Goal: Task Accomplishment & Management: Manage account settings

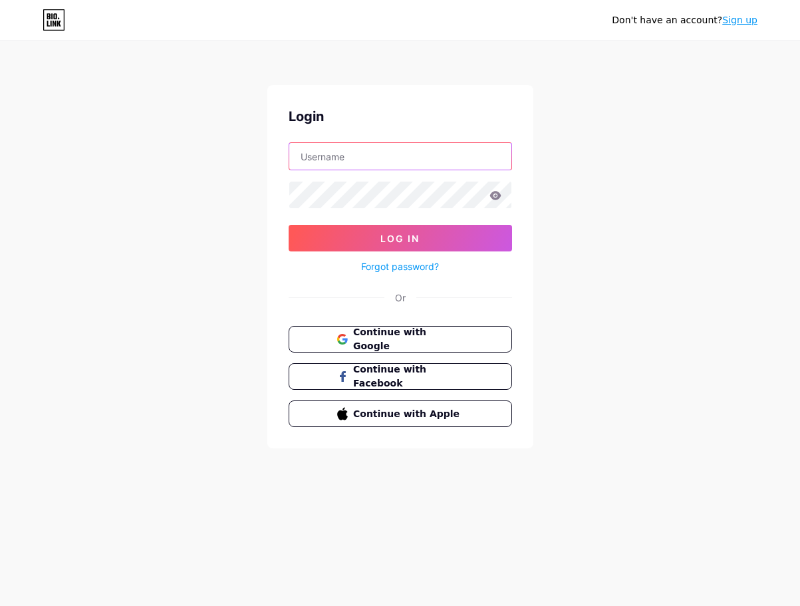
click at [361, 157] on input "text" at bounding box center [400, 156] width 222 height 27
click at [378, 154] on input "text" at bounding box center [400, 156] width 222 height 27
type input "D"
type input "T"
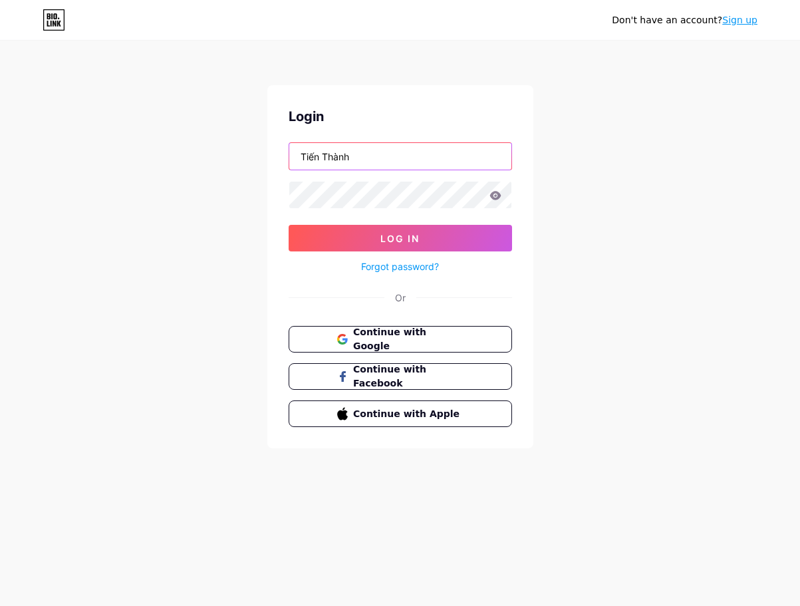
click at [383, 156] on input "Tiến Thành" at bounding box center [400, 156] width 222 height 27
type input "T"
click at [424, 339] on span "Continue with Google" at bounding box center [407, 339] width 111 height 29
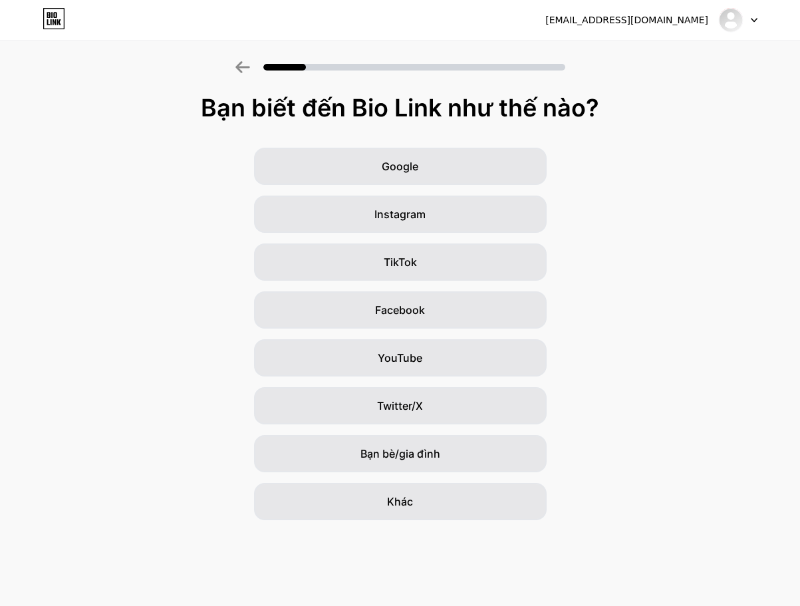
click at [644, 186] on div "Google Instagram TikTok Facebook YouTube Twitter/X Bạn bè/gia đình Khác" at bounding box center [400, 334] width 800 height 372
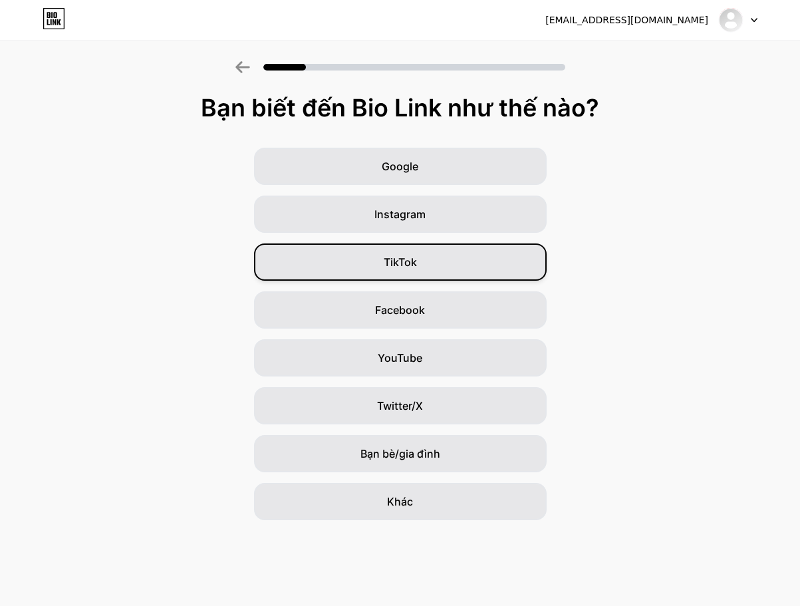
click at [442, 254] on div "TikTok" at bounding box center [400, 261] width 293 height 37
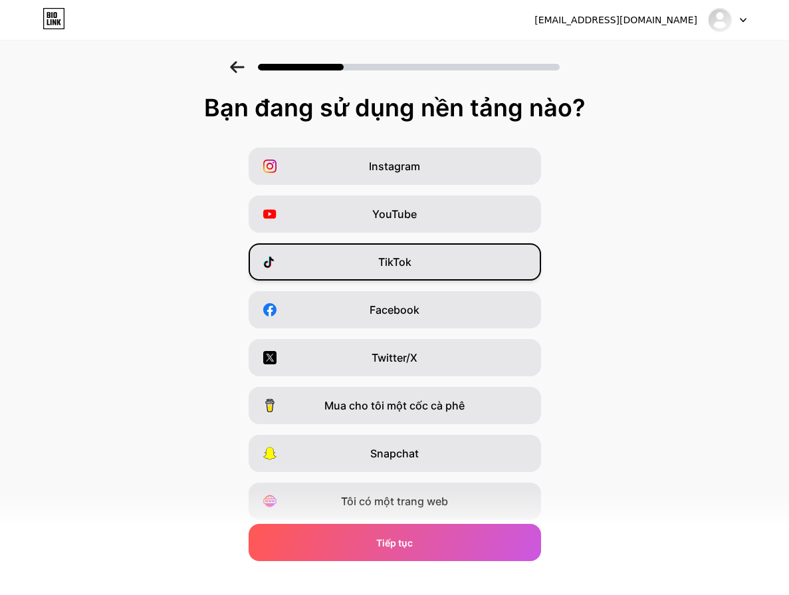
click at [416, 271] on div "TikTok" at bounding box center [395, 261] width 293 height 37
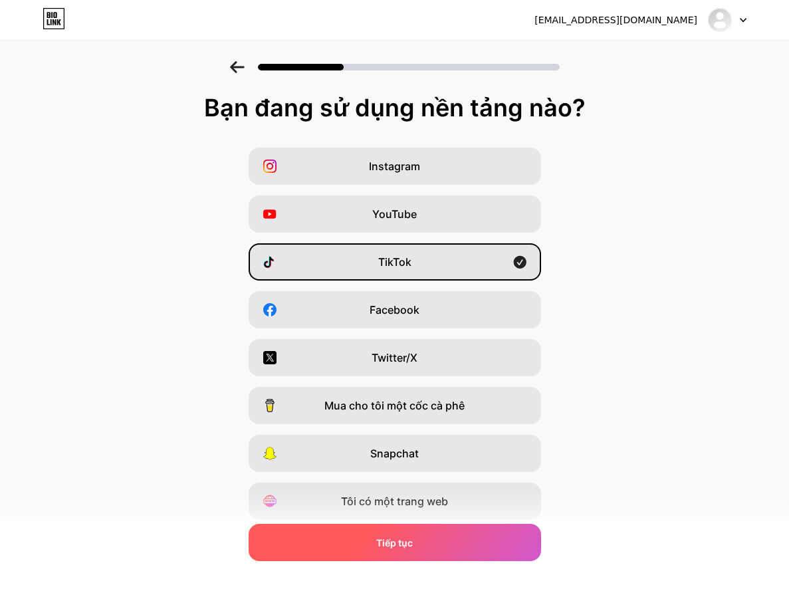
click at [428, 551] on div "Tiếp tục" at bounding box center [395, 542] width 293 height 37
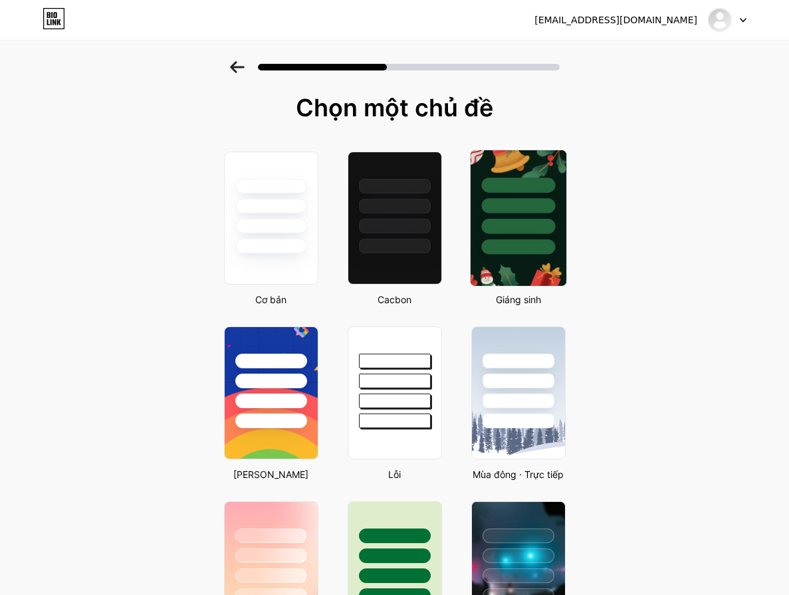
click at [509, 237] on div at bounding box center [518, 202] width 96 height 104
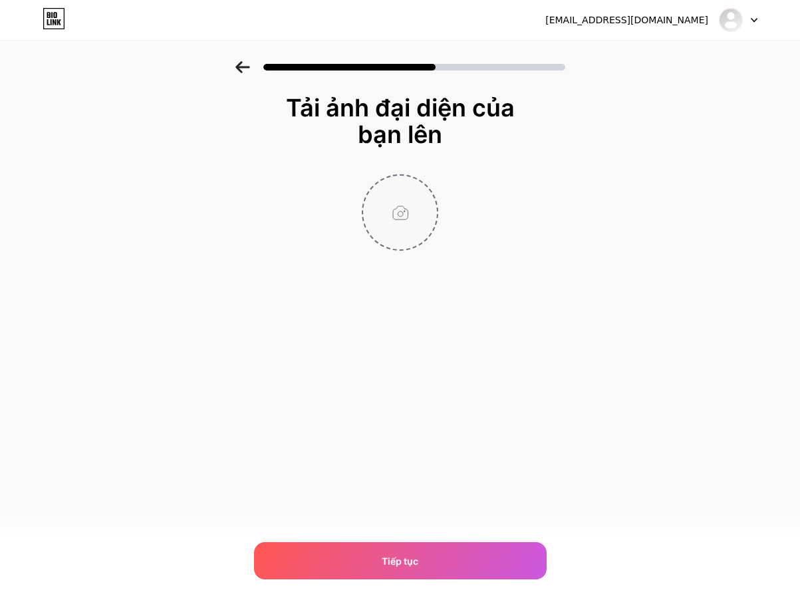
click at [402, 197] on input "file" at bounding box center [400, 213] width 74 height 74
type input "C:\fakepath\photo_2025-09-10_13-26-56.jpg"
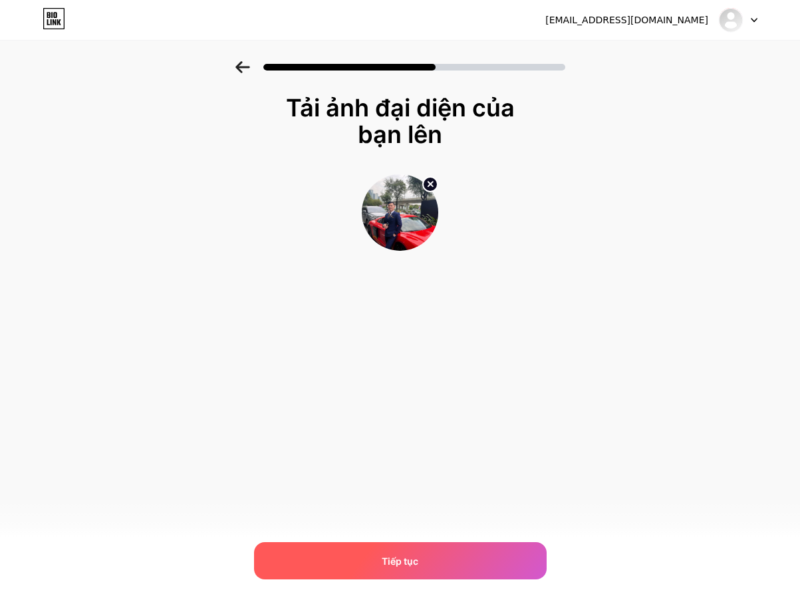
click at [427, 555] on div "Tiếp tục" at bounding box center [400, 560] width 293 height 37
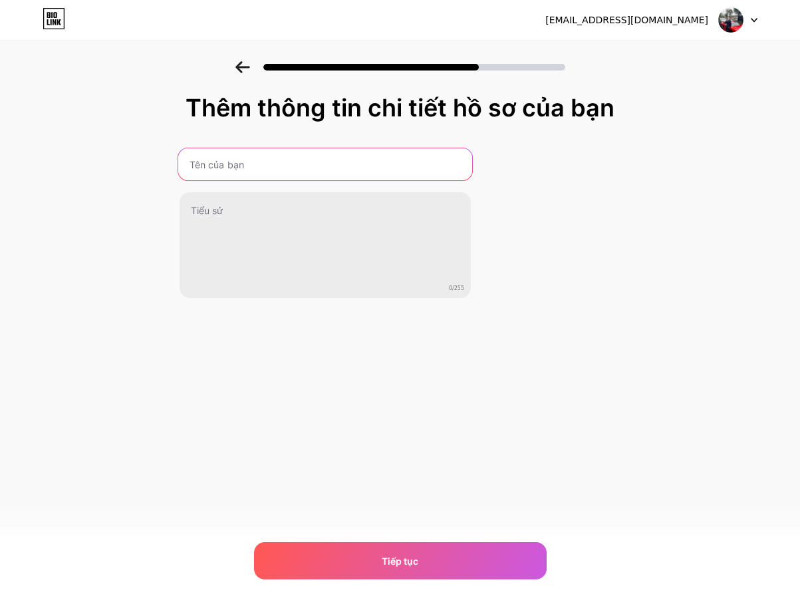
click at [346, 172] on input "text" at bounding box center [325, 164] width 294 height 32
type input "D"
type input "Tiến Thành"
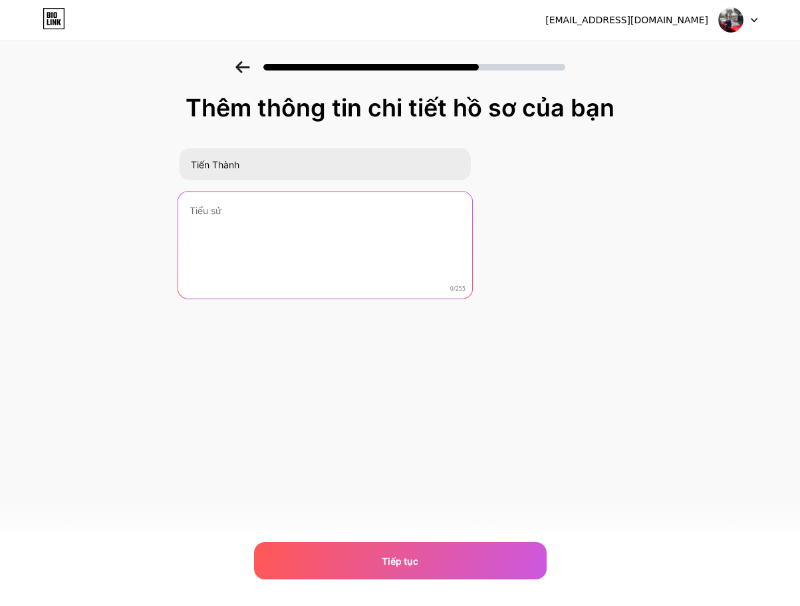
click at [305, 215] on textarea at bounding box center [325, 245] width 294 height 108
type textarea "d"
type textarea "D"
click at [245, 206] on textarea at bounding box center [325, 245] width 291 height 107
click at [268, 204] on textarea at bounding box center [325, 245] width 291 height 107
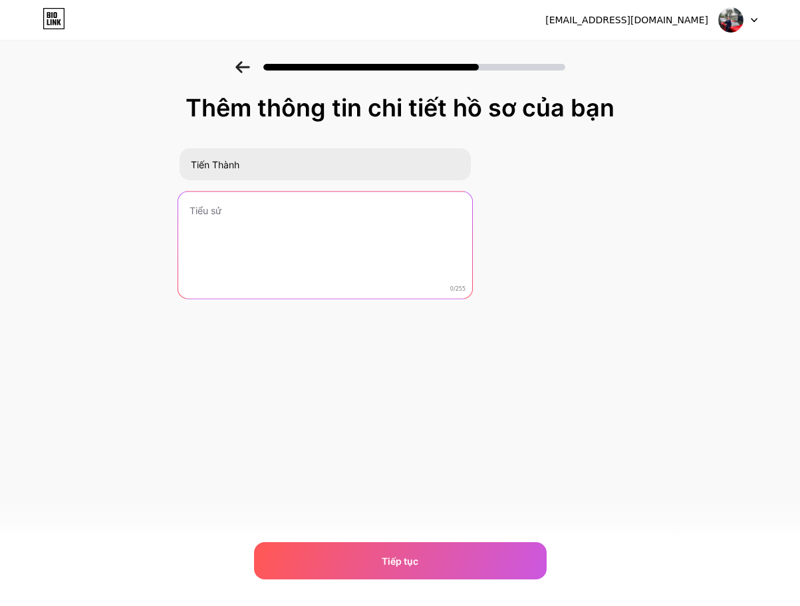
type textarea "D"
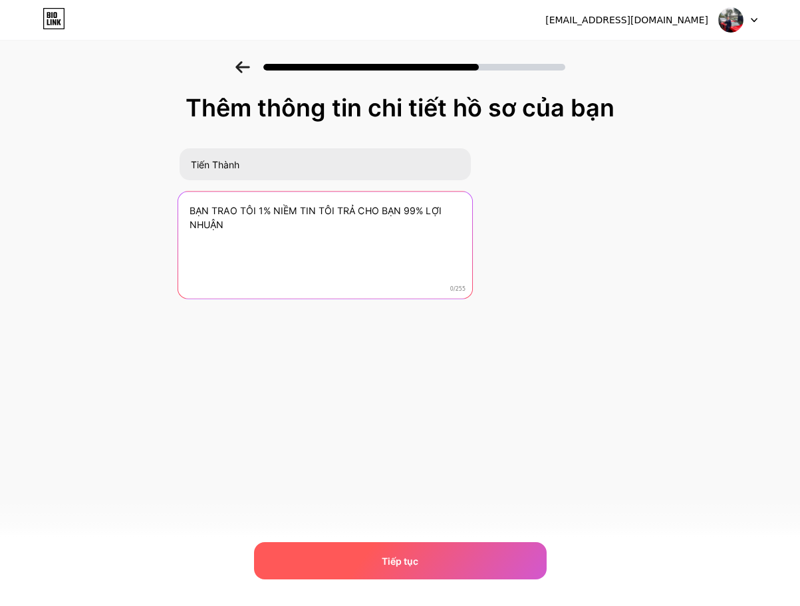
type textarea "BẠN TRAO TÔI 1% NIỀM TIN TÔI TRẢ CHO BẠN 99% LỢI NHUẬN"
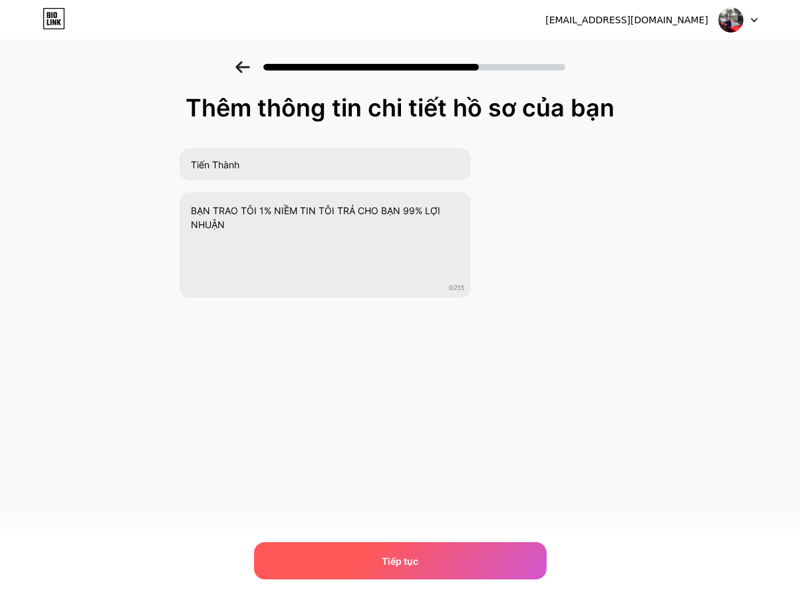
click at [429, 561] on div "Tiếp tục" at bounding box center [400, 560] width 293 height 37
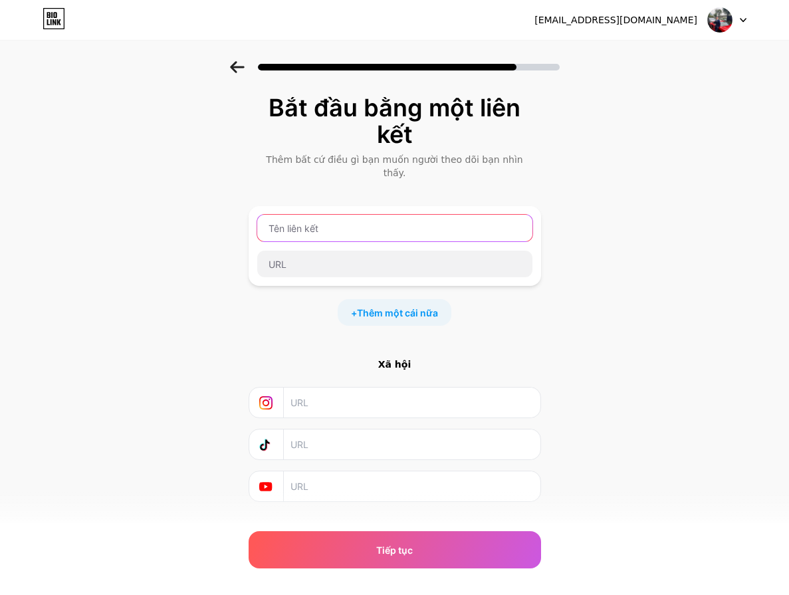
click at [365, 215] on input "text" at bounding box center [394, 228] width 275 height 27
drag, startPoint x: 418, startPoint y: 217, endPoint x: 425, endPoint y: 213, distance: 8.1
click at [420, 217] on input "text" at bounding box center [394, 228] width 275 height 27
type input "D"
type input "Cổng game may măn mình đang chơi"
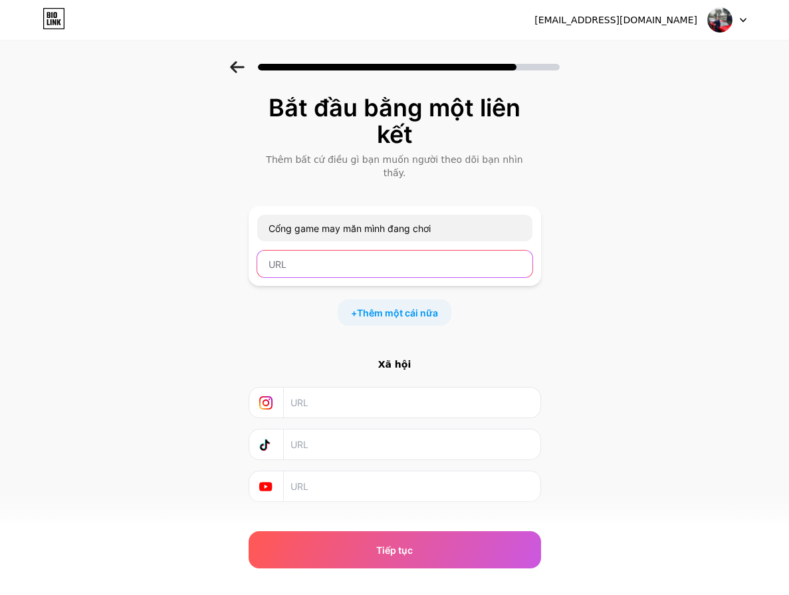
click at [313, 251] on input "text" at bounding box center [394, 264] width 275 height 27
paste input "https://www.u8888a.com?f=3971370"
click at [410, 306] on span "Thêm một cái nữa" at bounding box center [397, 313] width 81 height 14
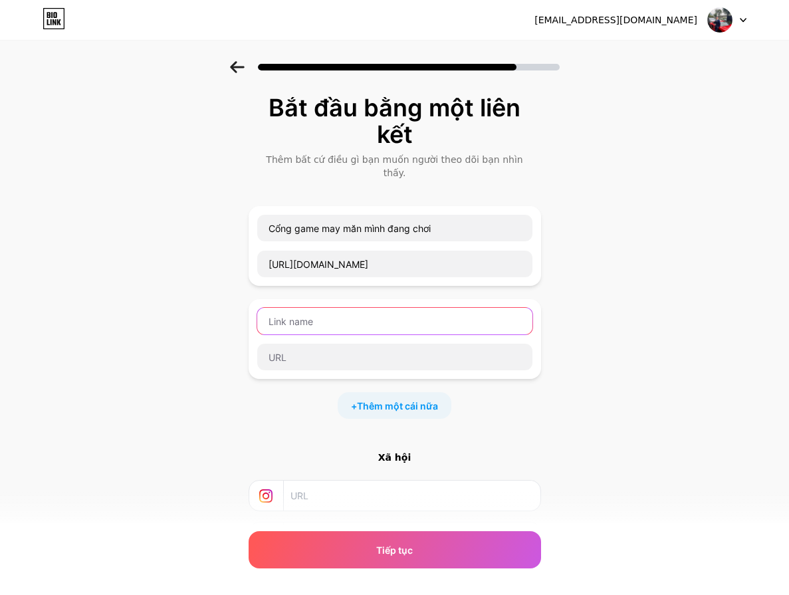
click at [357, 312] on input "text" at bounding box center [394, 321] width 275 height 27
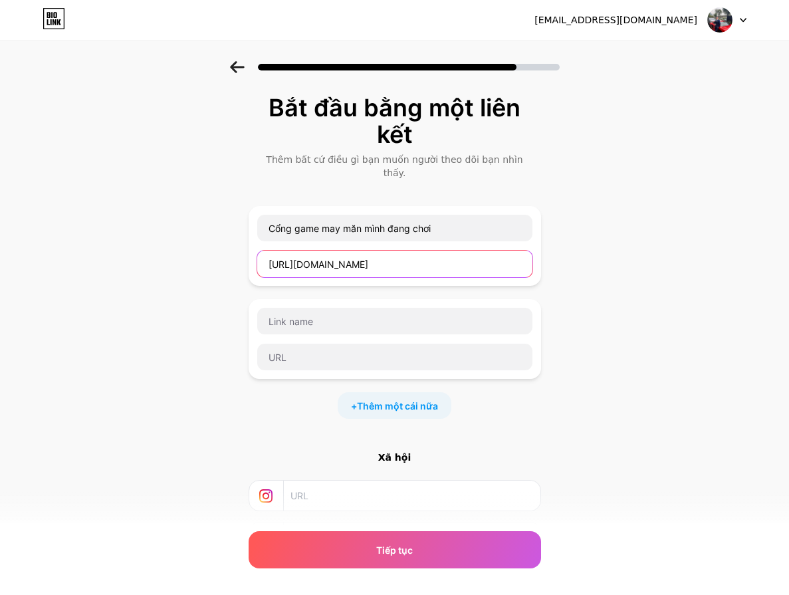
drag, startPoint x: 387, startPoint y: 239, endPoint x: 163, endPoint y: 215, distance: 225.3
click at [170, 221] on div "Bắt đầu bằng một liên kết Thêm bất cứ điều gì bạn muốn người theo dõi bạn nhìn …" at bounding box center [394, 361] width 789 height 600
paste input "j4n9f8.ink/"
type input "https://j4n9f8.ink/?f=3971370"
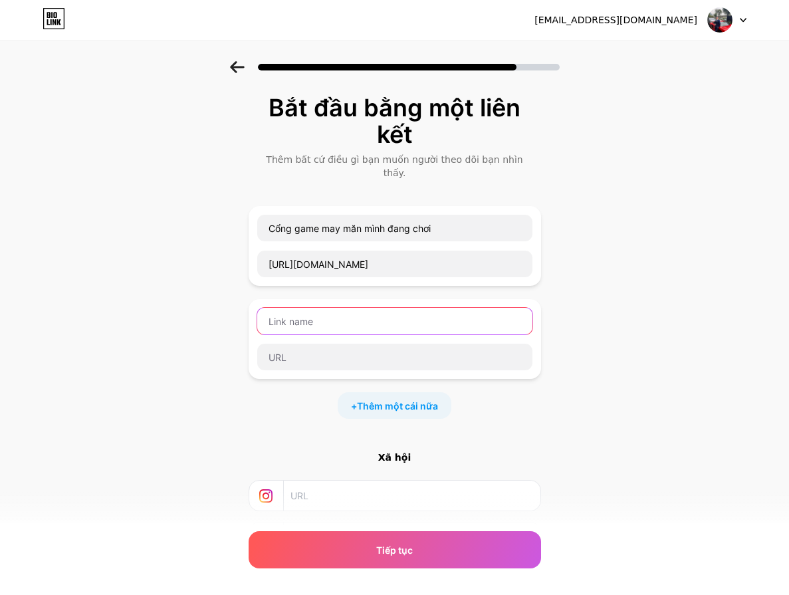
click at [320, 311] on input "text" at bounding box center [394, 321] width 275 height 27
click at [390, 308] on input "text" at bounding box center [394, 321] width 275 height 27
type input "d"
click at [382, 308] on input "Tele" at bounding box center [394, 321] width 275 height 27
click at [403, 313] on input "Tele nhận t" at bounding box center [394, 321] width 275 height 27
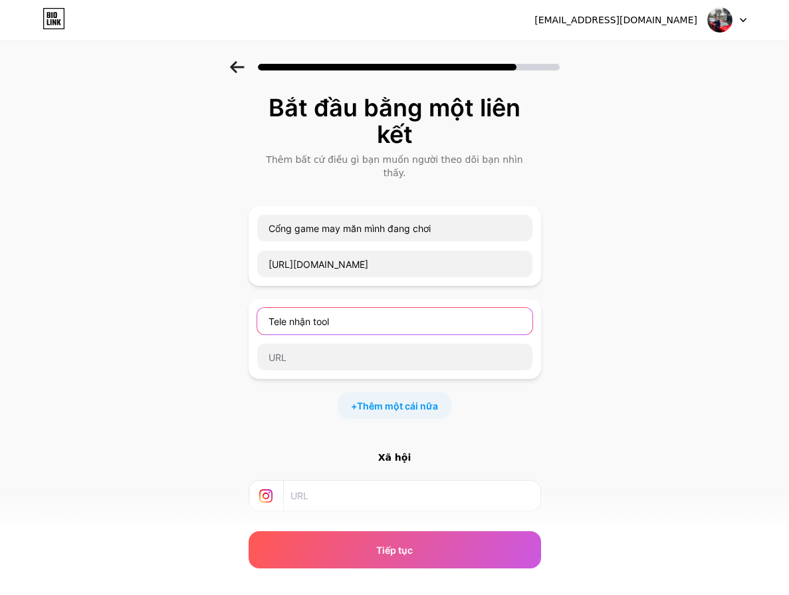
type input "Tele nhận tool"
click at [345, 311] on input "Tele nhận tool" at bounding box center [394, 321] width 275 height 27
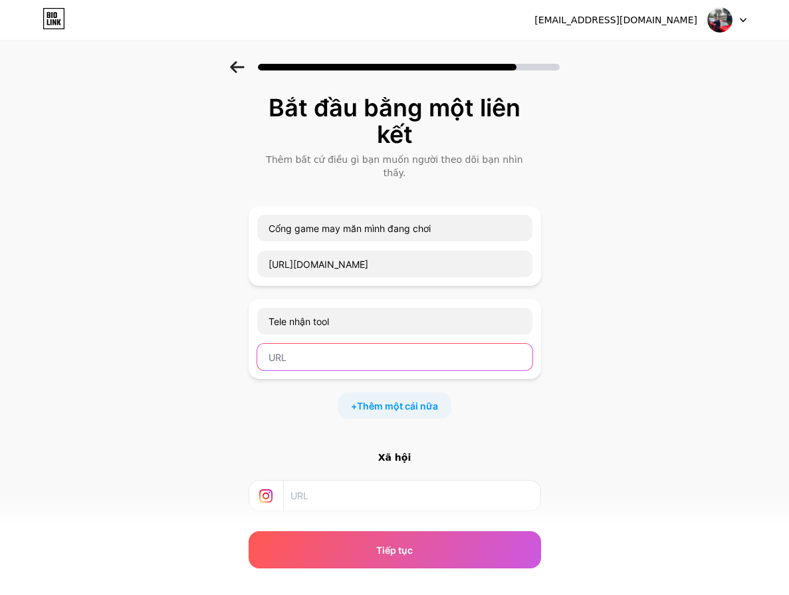
click at [323, 354] on input "text" at bounding box center [394, 357] width 275 height 27
drag, startPoint x: 328, startPoint y: 350, endPoint x: 320, endPoint y: 348, distance: 7.6
click at [320, 348] on input "text" at bounding box center [394, 357] width 275 height 27
paste input "https://t.me/tontienthanh86"
type input "https://t.me/tontienthanh86"
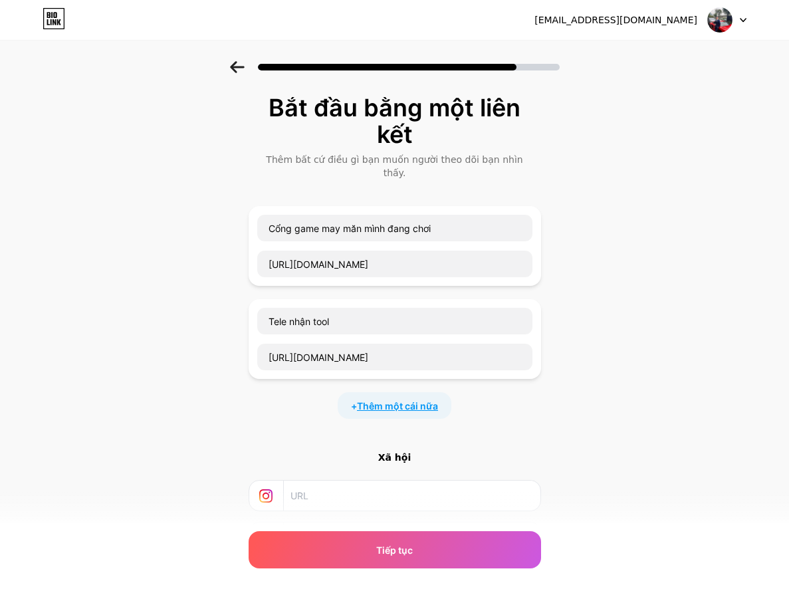
click at [380, 400] on font "Thêm một cái nữa" at bounding box center [397, 405] width 81 height 11
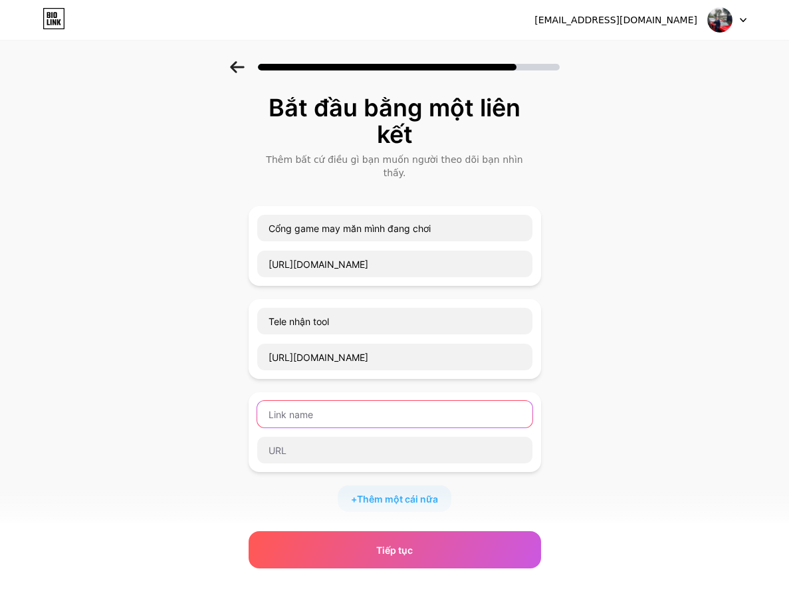
click at [351, 407] on input "text" at bounding box center [394, 414] width 275 height 27
type input "d"
type input "T"
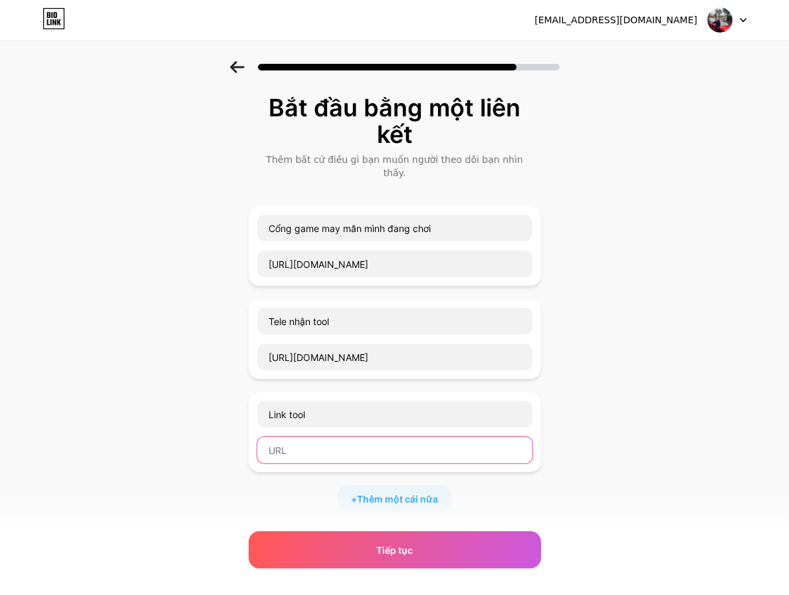
click at [332, 437] on input "text" at bounding box center [394, 450] width 275 height 27
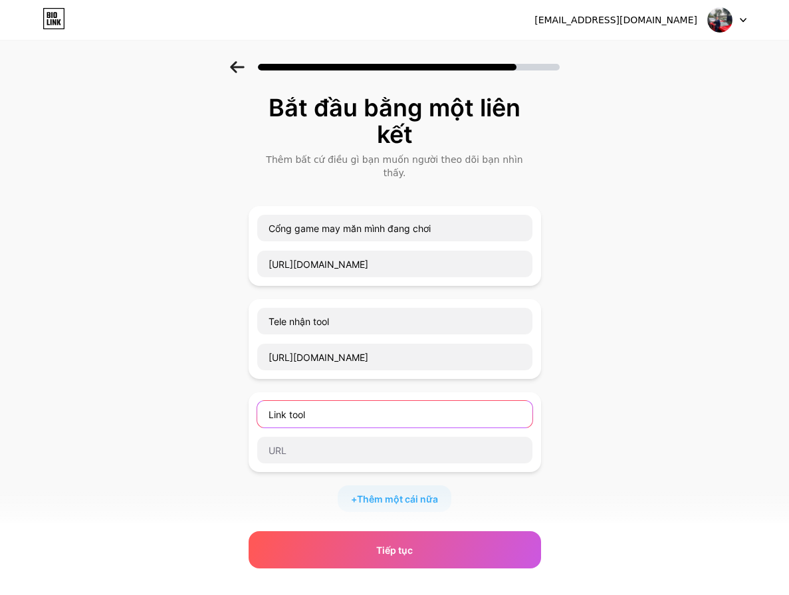
click at [352, 406] on input "Link tool" at bounding box center [394, 414] width 275 height 27
type input "Link tool 9.0"
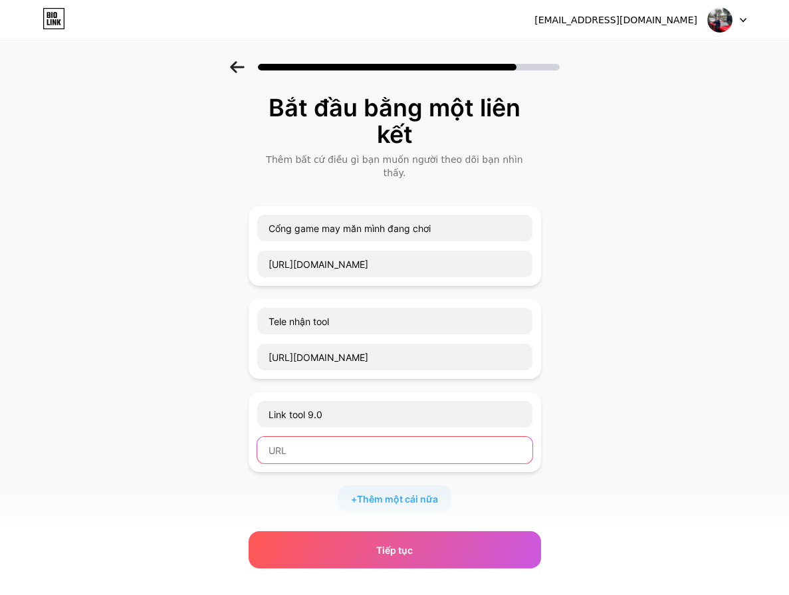
click at [318, 443] on input "text" at bounding box center [394, 450] width 275 height 27
paste input "https://trumcasino6789.com"
type input "https://trumcasino6789.com"
click at [662, 479] on div "Bắt đầu bằng một liên kết Thêm bất cứ điều gì bạn muốn người theo dõi bạn nhìn …" at bounding box center [394, 407] width 789 height 693
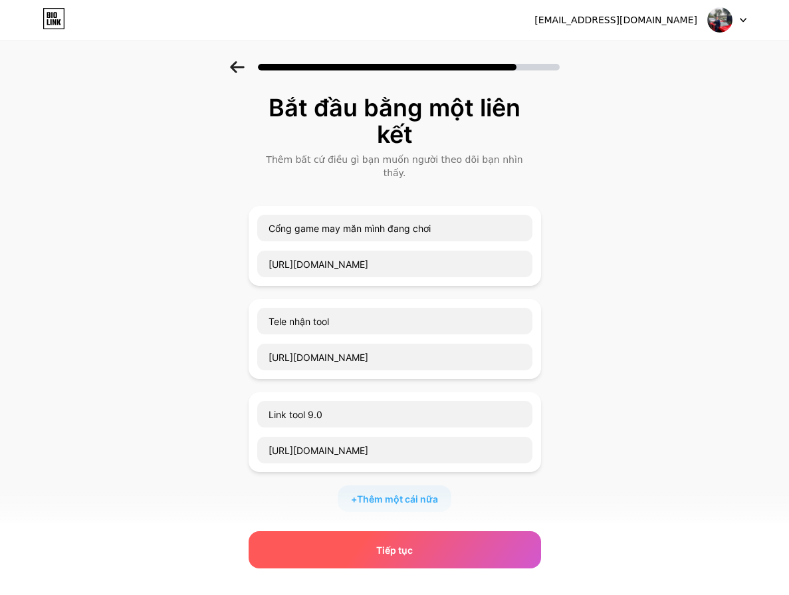
click at [462, 549] on div "Tiếp tục" at bounding box center [395, 549] width 293 height 37
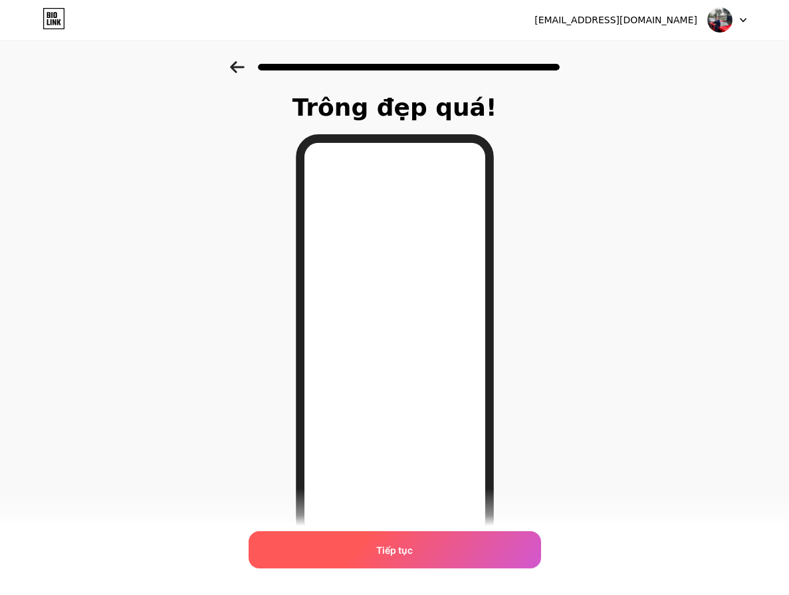
click at [428, 549] on div "Tiếp tục" at bounding box center [395, 549] width 293 height 37
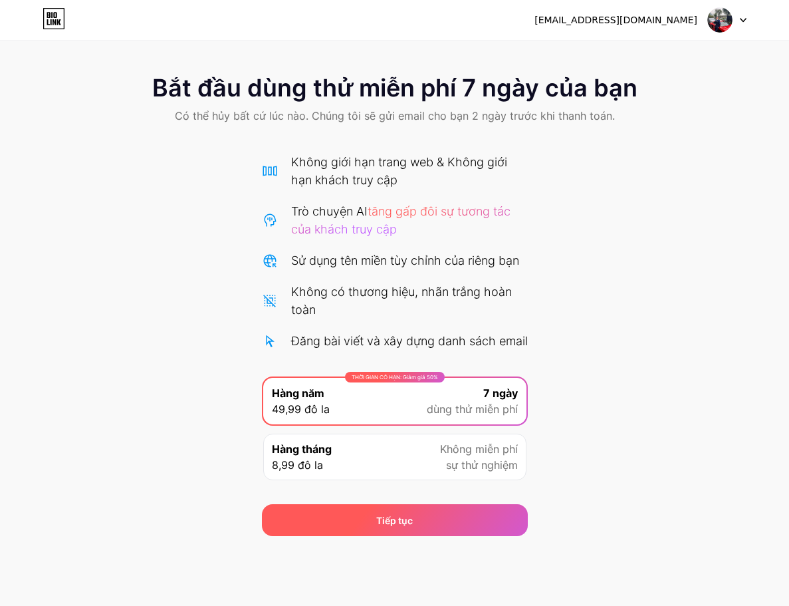
click at [410, 526] on font "Tiếp tục" at bounding box center [394, 520] width 37 height 11
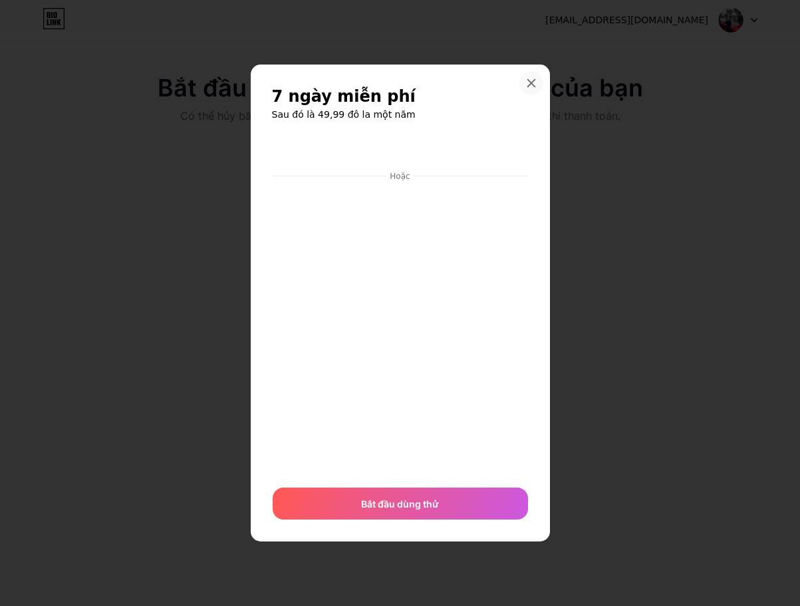
click at [535, 76] on div at bounding box center [531, 83] width 24 height 24
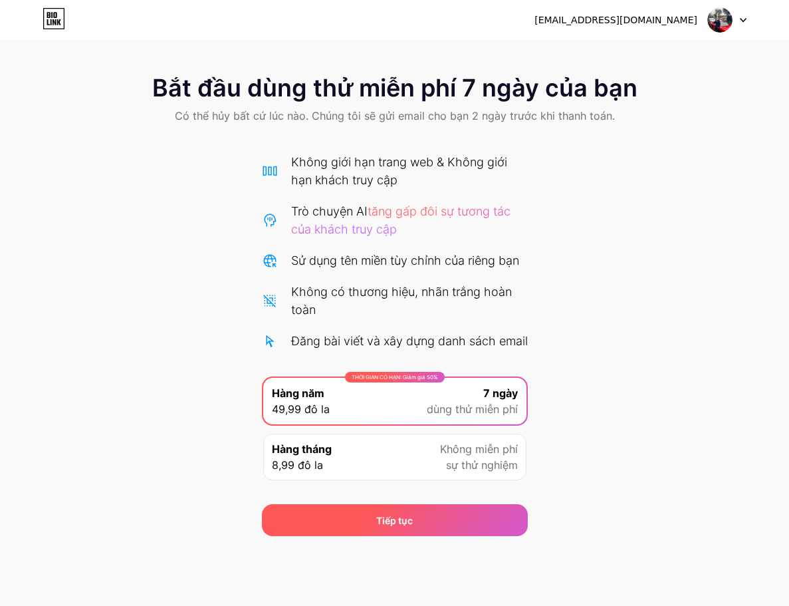
click at [414, 536] on div "Tiếp tục" at bounding box center [395, 520] width 266 height 32
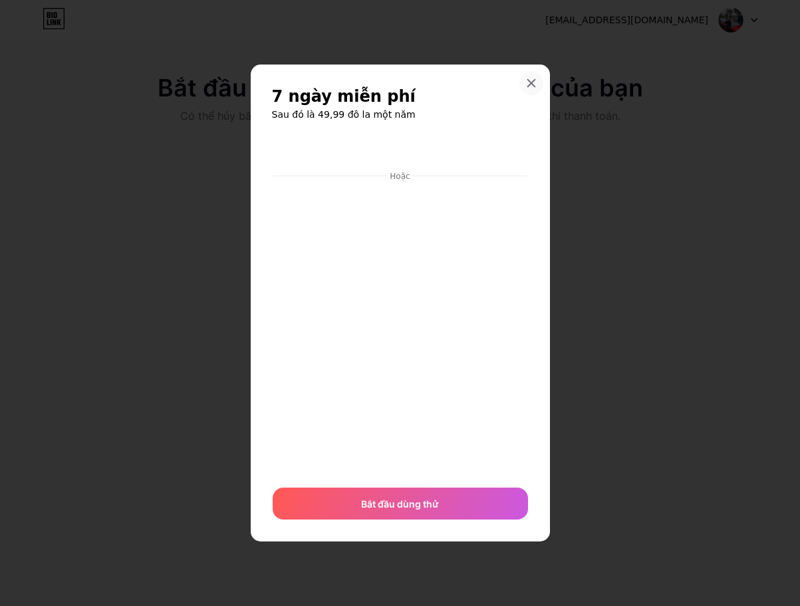
click at [527, 79] on icon at bounding box center [531, 83] width 11 height 11
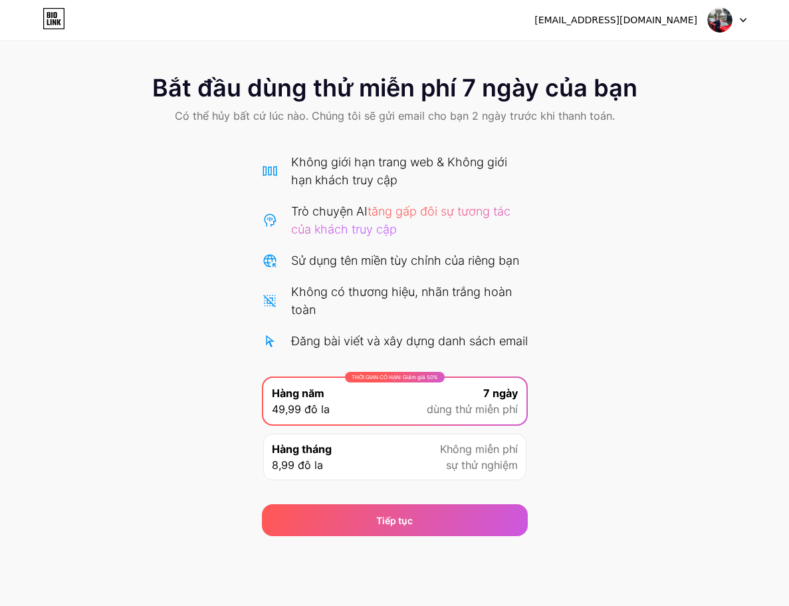
click at [394, 180] on font "Không giới hạn trang web & Không giới hạn khách truy cập" at bounding box center [399, 171] width 216 height 32
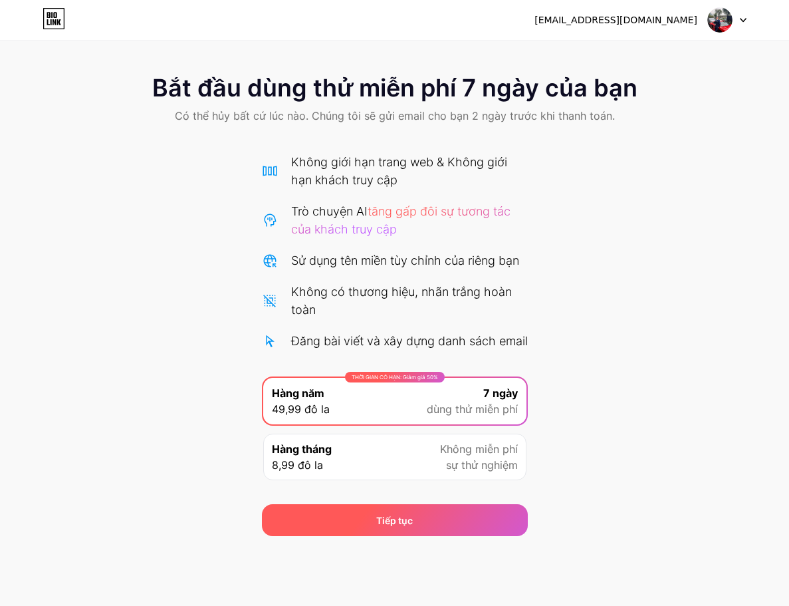
click at [386, 523] on div "Tiếp tục" at bounding box center [395, 520] width 266 height 32
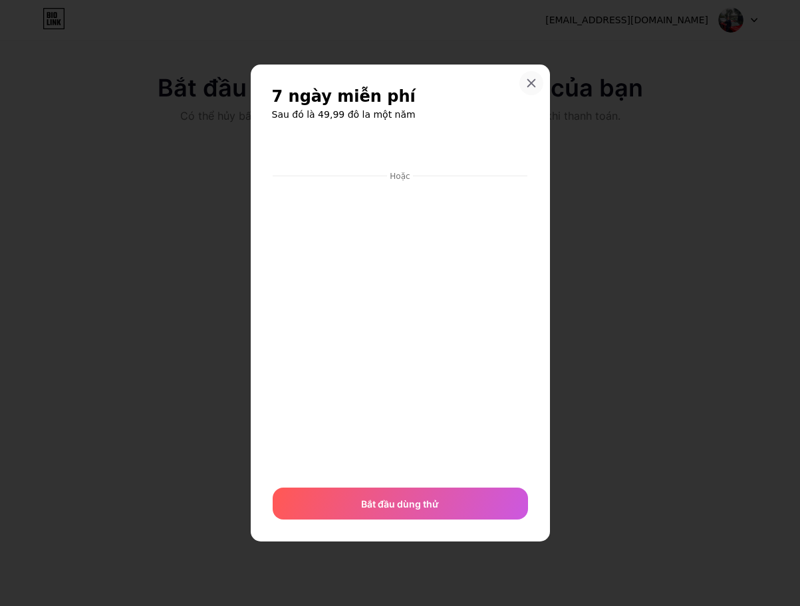
click at [533, 74] on div at bounding box center [531, 83] width 24 height 24
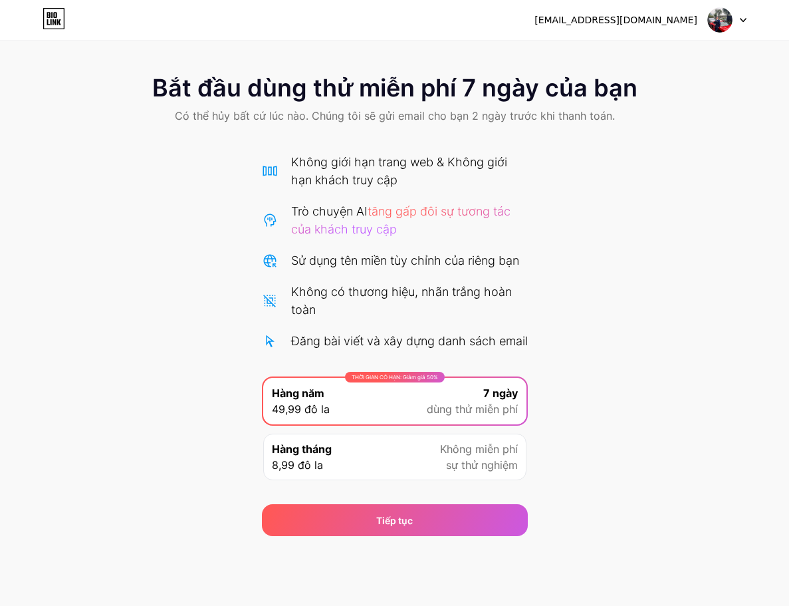
click at [396, 412] on div "THỜI GIAN CÓ HẠN: Giảm giá 50% Hàng năm 49,99 đô la 7 ngày dùng thử miễn phí" at bounding box center [394, 401] width 263 height 47
click at [384, 424] on div "THỜI GIAN CÓ HẠN: Giảm giá 50% Hàng năm 49,99 đô la 7 ngày dùng thử miễn phí" at bounding box center [394, 401] width 263 height 47
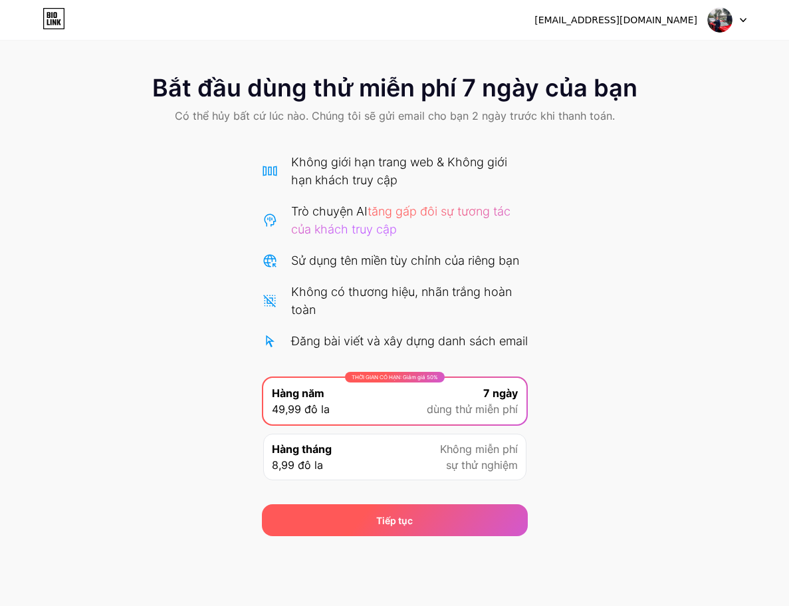
click at [396, 529] on div "Tiếp tục" at bounding box center [395, 520] width 266 height 32
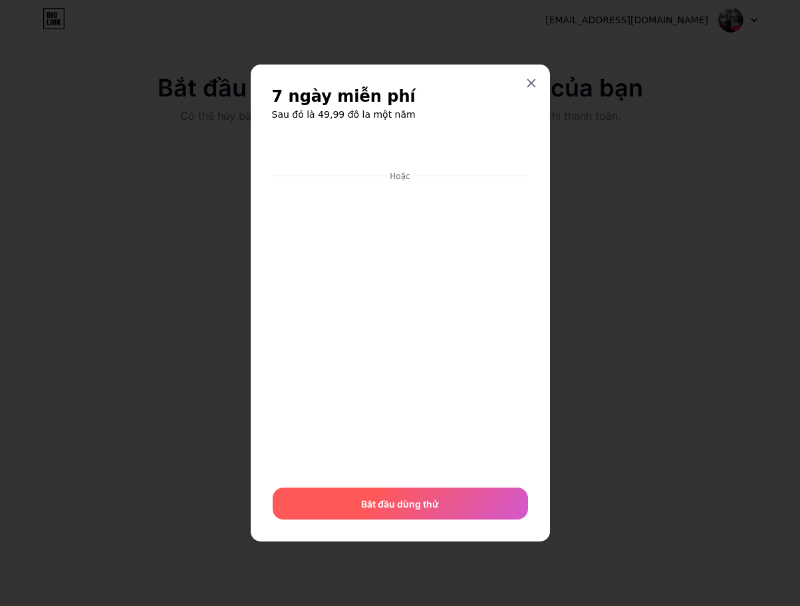
click at [418, 501] on font "Bắt đầu dùng thử" at bounding box center [400, 503] width 78 height 11
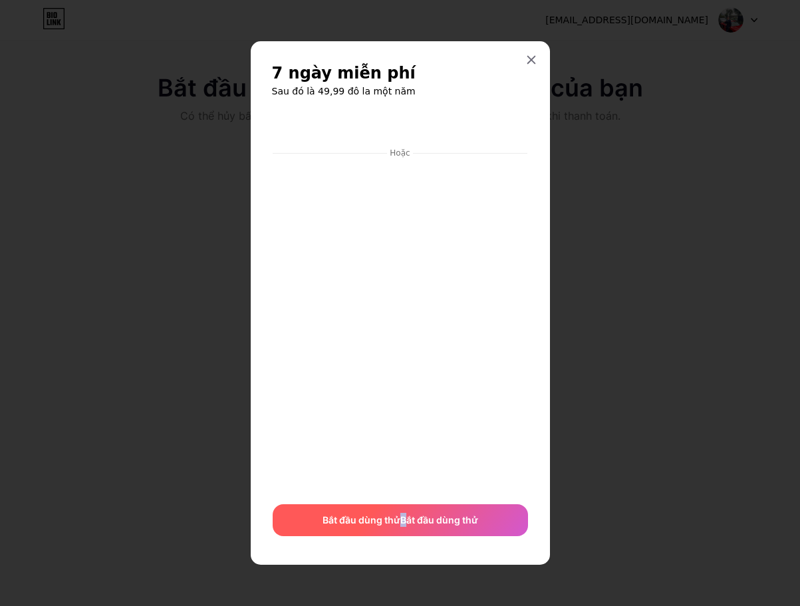
click at [404, 527] on span "Bắt đầu dùng thử Bắt đầu dùng thử" at bounding box center [400, 520] width 156 height 14
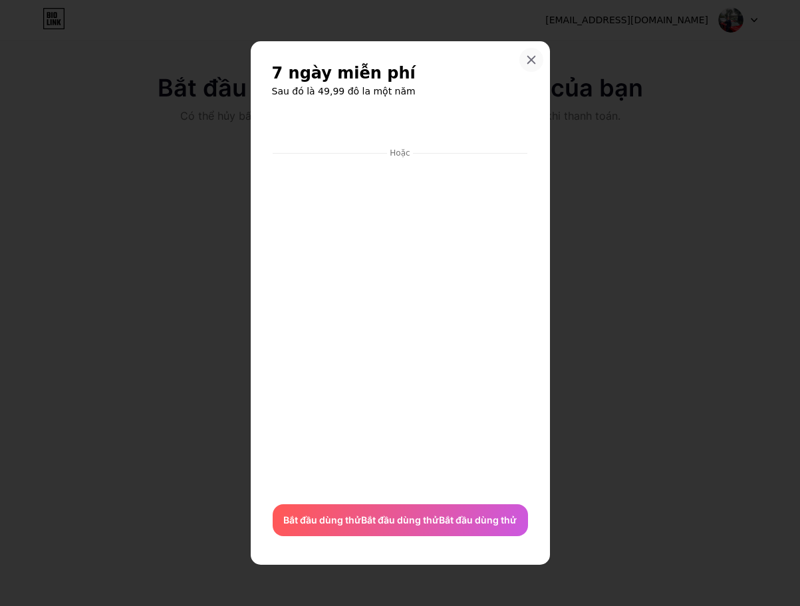
click at [530, 58] on icon at bounding box center [531, 60] width 11 height 11
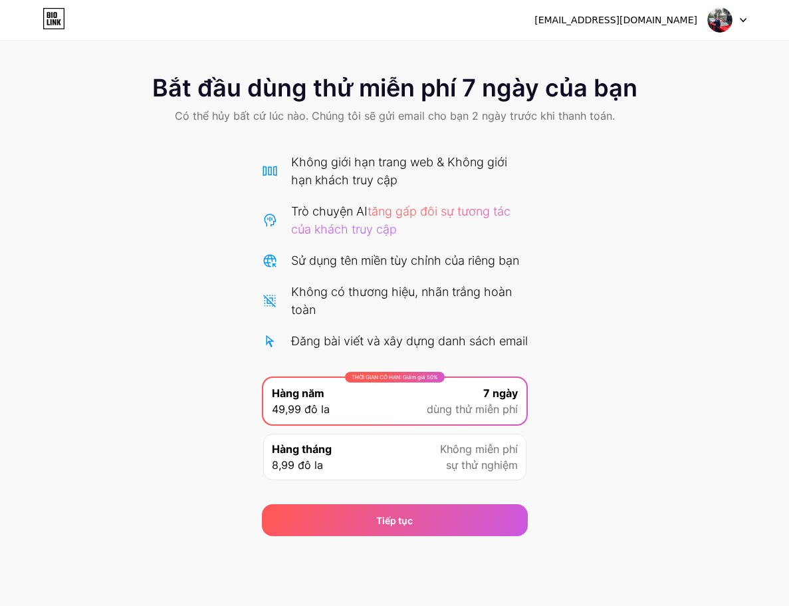
click at [433, 259] on font "Sử dụng tên miền tùy chỉnh của riêng bạn" at bounding box center [405, 260] width 228 height 14
click at [352, 210] on font "Trò chuyện AI" at bounding box center [329, 211] width 76 height 14
click at [354, 168] on font "Không giới hạn trang web & Không giới hạn khách truy cập" at bounding box center [399, 171] width 216 height 32
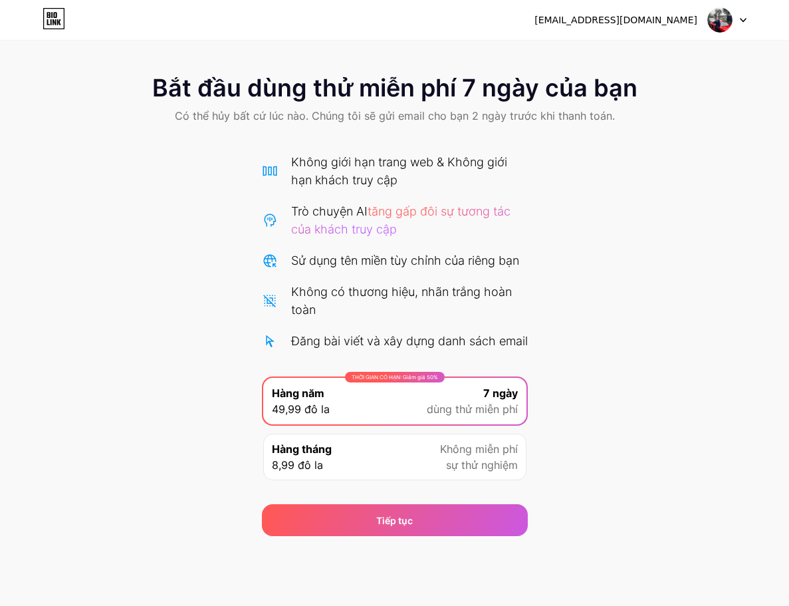
click at [343, 472] on div "Hàng tháng 8,99 đô la Không miễn phí sự thử nghiệm" at bounding box center [394, 457] width 263 height 47
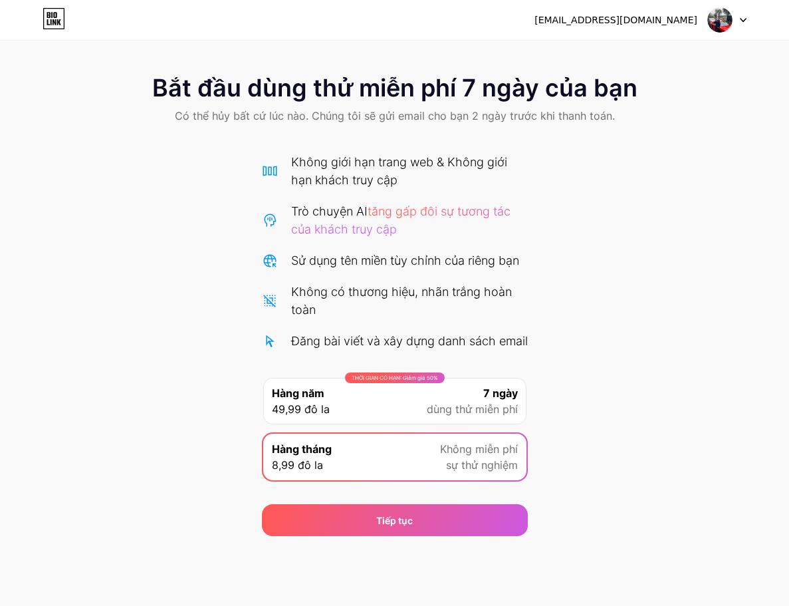
click at [400, 410] on div "THỜI GIAN CÓ HẠN: Giảm giá 50% Hàng năm 49,99 đô la 7 ngày dùng thử miễn phí" at bounding box center [394, 401] width 263 height 47
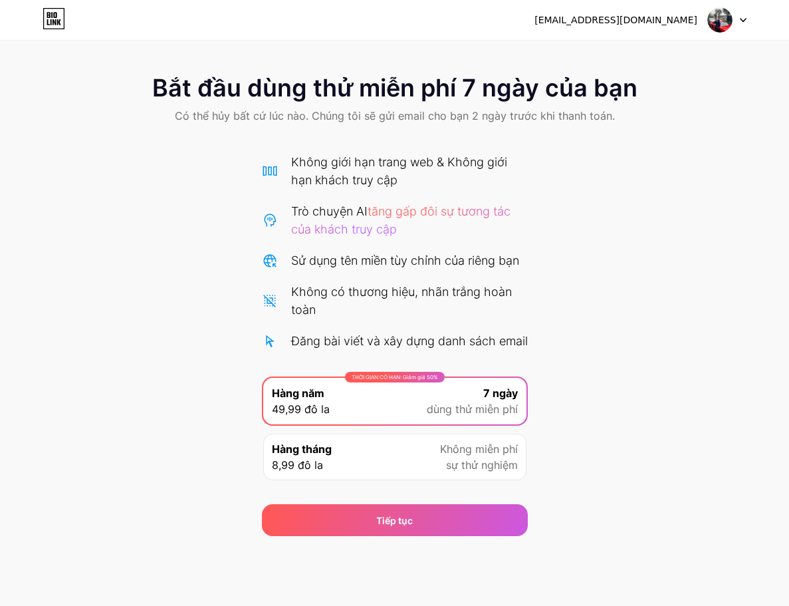
click at [620, 253] on div "Bắt đầu dùng thử miễn phí 7 ngày của bạn Có thể hủy bất cứ lúc nào. Chúng tôi s…" at bounding box center [394, 298] width 789 height 475
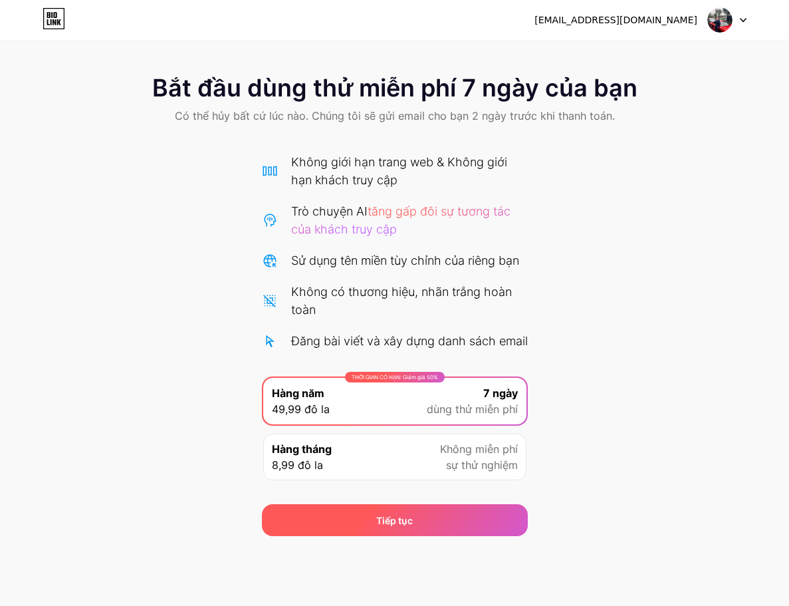
click at [433, 533] on div "Tiếp tục" at bounding box center [395, 520] width 266 height 32
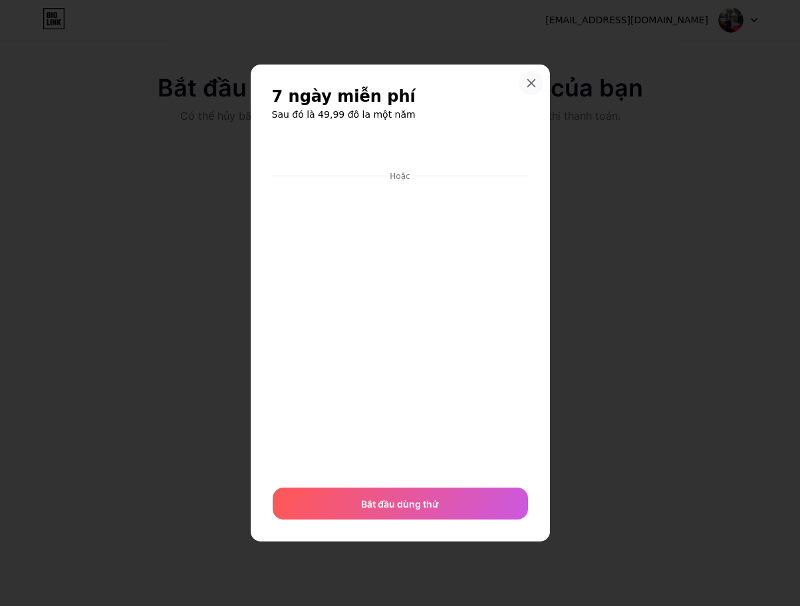
click at [531, 83] on icon at bounding box center [530, 82] width 7 height 7
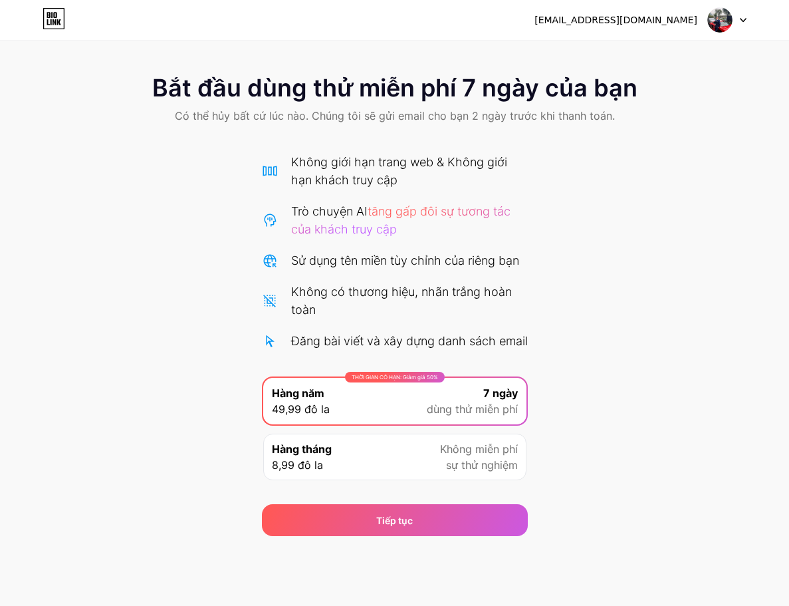
click at [739, 23] on div at bounding box center [727, 20] width 39 height 24
click at [64, 21] on icon at bounding box center [54, 19] width 21 height 21
click at [604, 564] on div "lehuudat1995911@gmail.com Đăng xuất Liên kết đã được sao chép Bắt đầu dùng thử …" at bounding box center [394, 303] width 789 height 606
